Goal: Task Accomplishment & Management: Check status

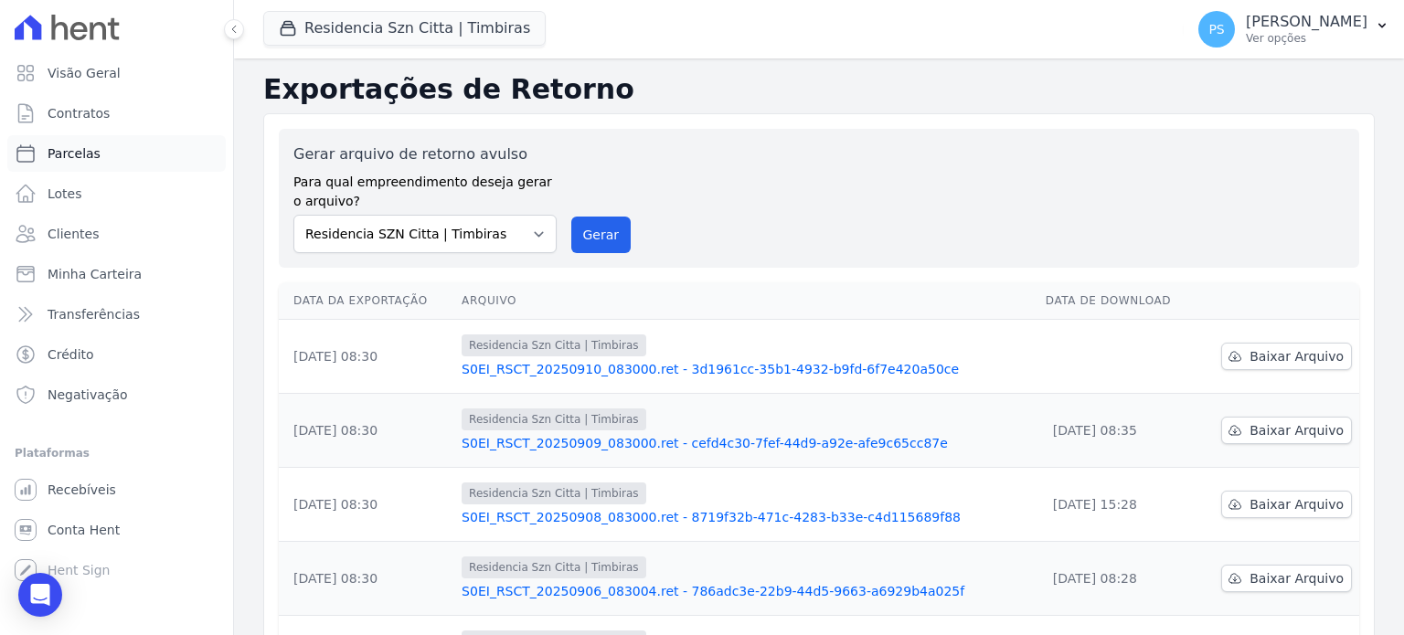
click at [62, 160] on span "Parcelas" at bounding box center [74, 153] width 53 height 18
select select
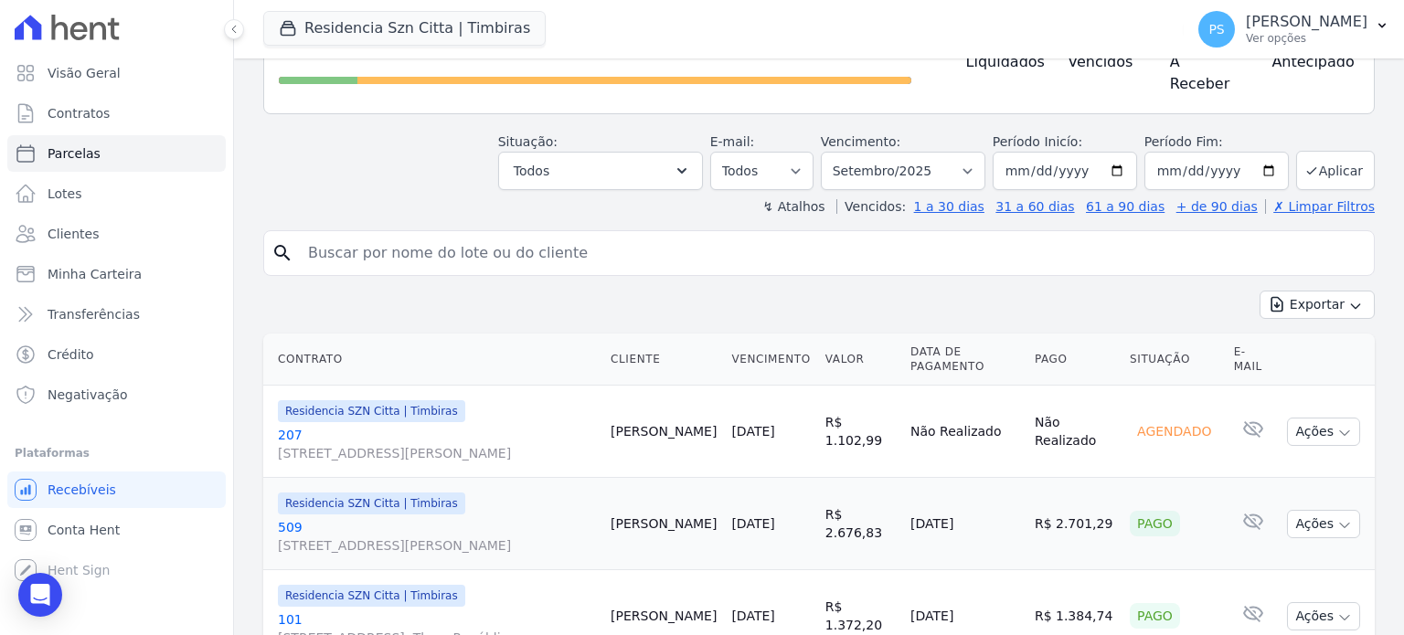
scroll to position [183, 0]
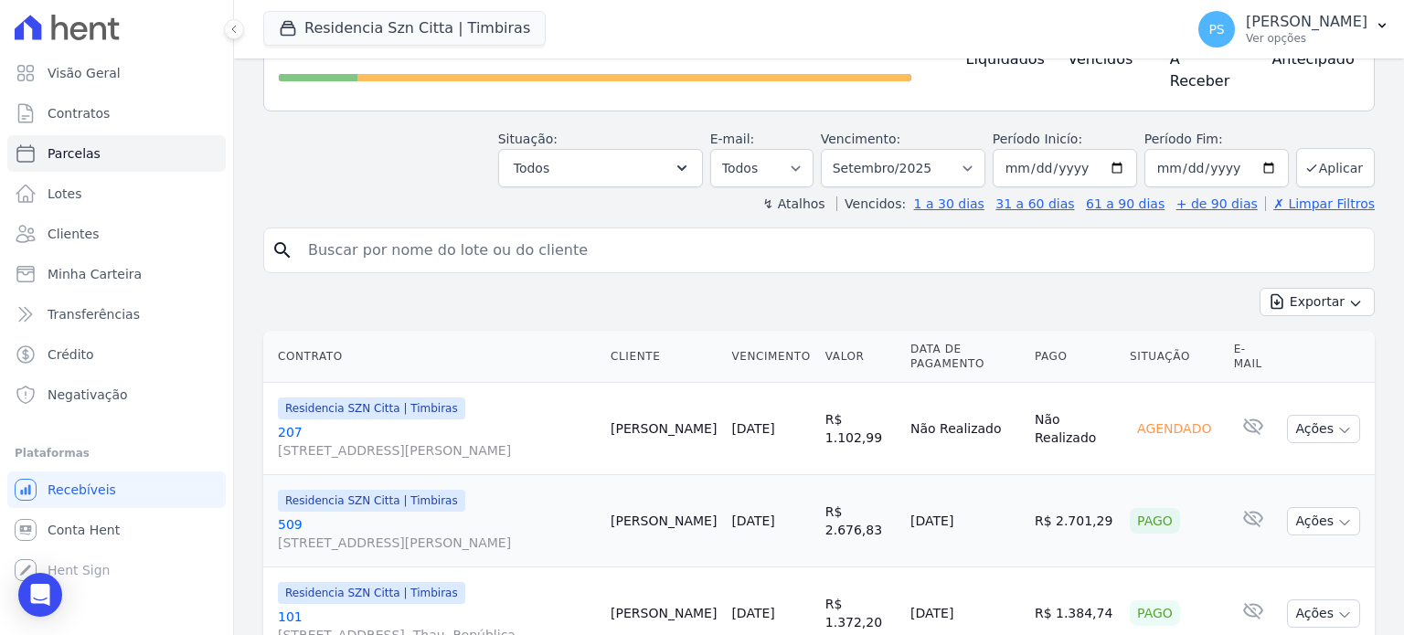
click at [446, 244] on input "search" at bounding box center [832, 250] width 1070 height 37
type input "[PERSON_NAME]"
select select
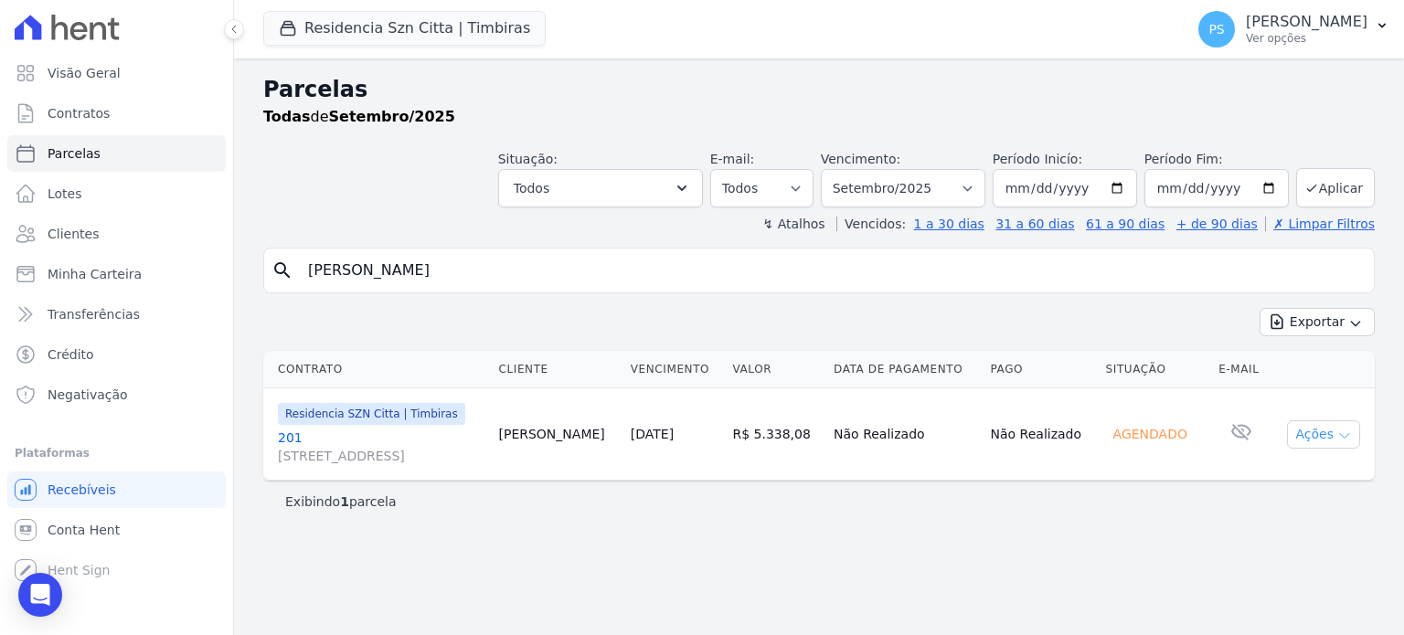
click at [1339, 436] on icon "button" at bounding box center [1345, 436] width 15 height 15
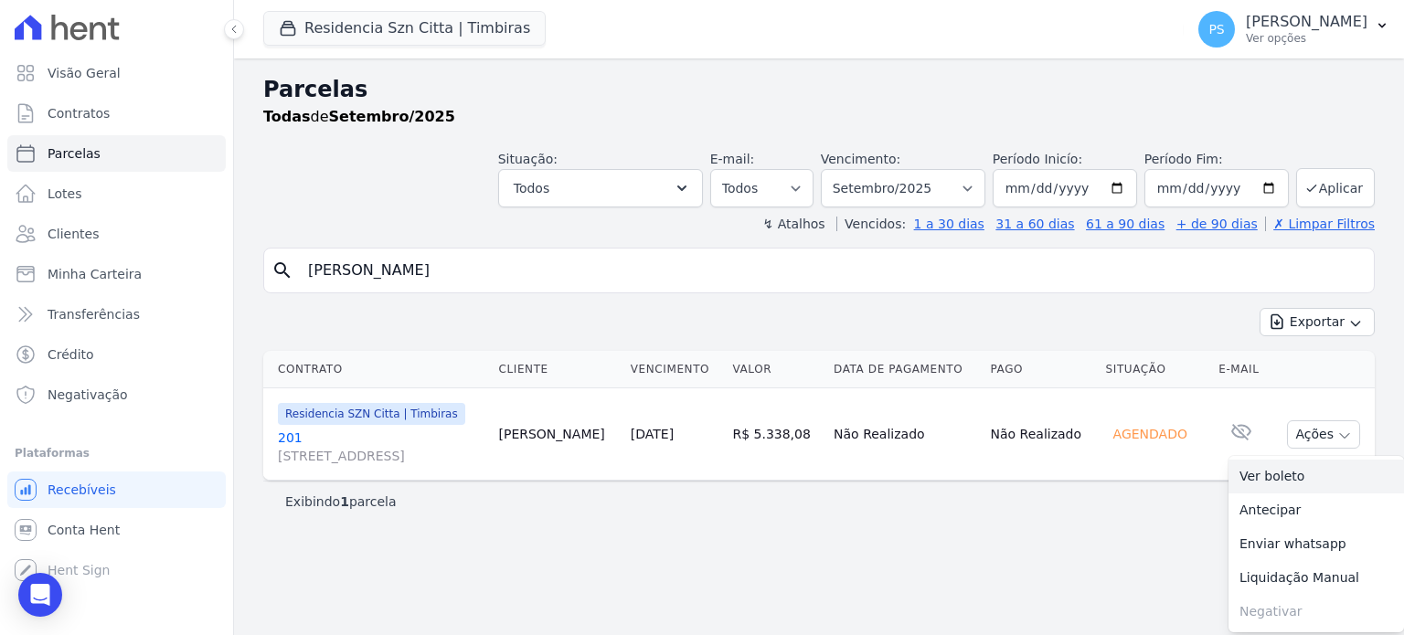
click at [1279, 473] on link "Ver boleto" at bounding box center [1317, 477] width 176 height 34
